Goal: Navigation & Orientation: Find specific page/section

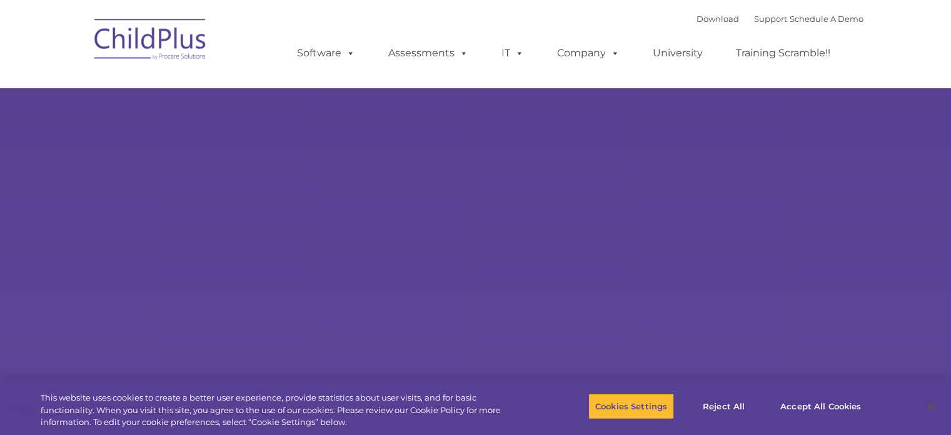
select select "MEDIUM"
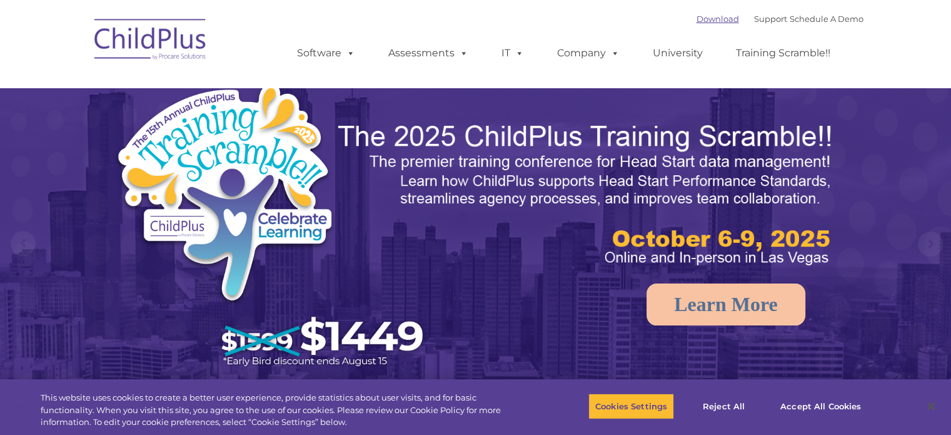
click at [700, 15] on link "Download" at bounding box center [718, 19] width 43 height 10
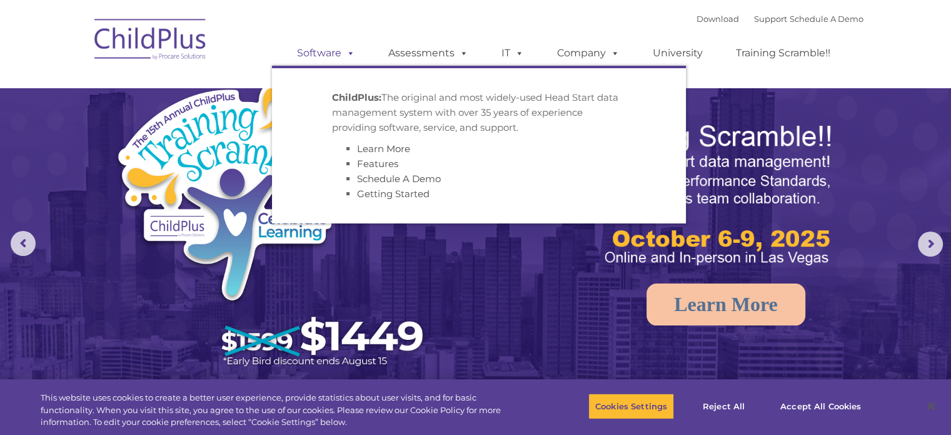
click at [336, 47] on link "Software" at bounding box center [326, 53] width 83 height 25
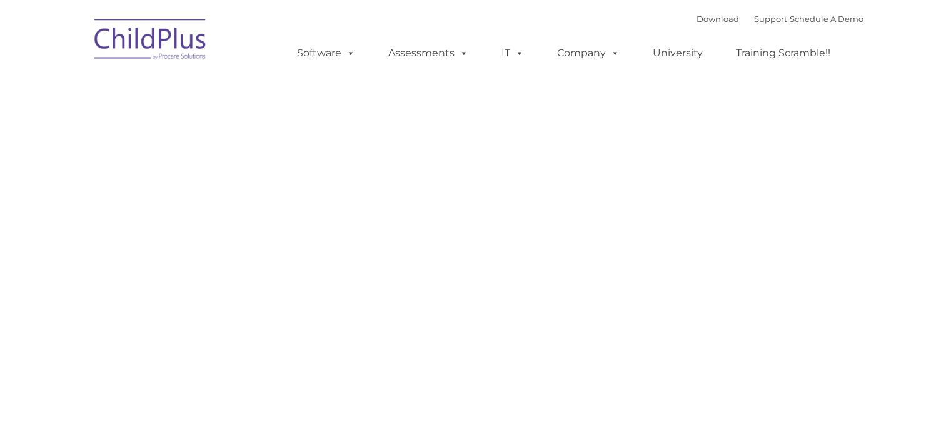
type input ""
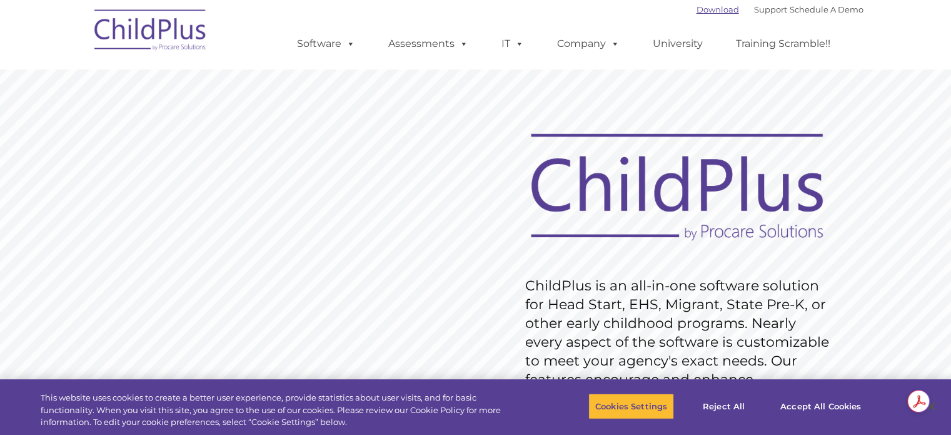
click at [709, 8] on link "Download" at bounding box center [718, 9] width 43 height 10
